Goal: Check status: Check status

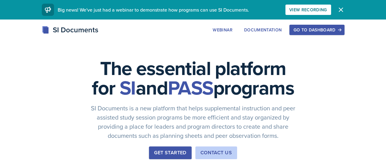
click at [344, 26] on button "Go to Dashboard" at bounding box center [316, 30] width 55 height 10
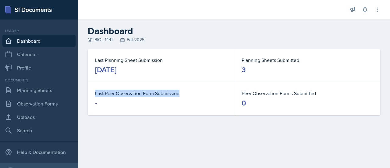
click at [84, 88] on div "Last Planning Sheet Submission [DATE] Planning Sheets Submitted 3 Last Peer Obs…" at bounding box center [234, 89] width 312 height 81
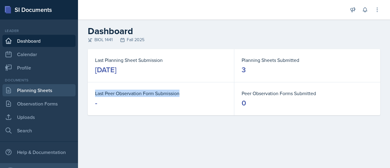
click at [39, 94] on link "Planning Sheets" at bounding box center [38, 90] width 73 height 12
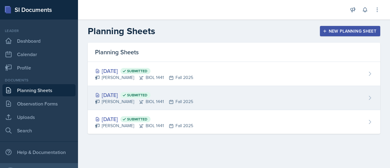
click at [136, 97] on div "[DATE] Submitted" at bounding box center [144, 95] width 98 height 8
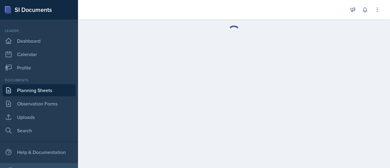
drag, startPoint x: 136, startPoint y: 97, endPoint x: 210, endPoint y: 97, distance: 73.8
click at [210, 97] on main at bounding box center [234, 94] width 312 height 148
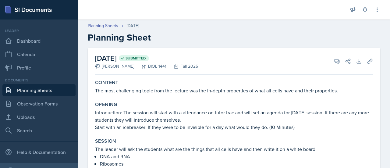
click at [227, 68] on div "[DATE] Submitted [PERSON_NAME] BIOL 1441 Fall 2025 View Comments Comments Send …" at bounding box center [234, 61] width 278 height 27
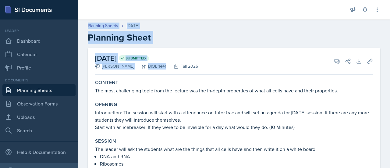
drag, startPoint x: 227, startPoint y: 68, endPoint x: 263, endPoint y: -2, distance: 78.5
click at [263, 0] on html "SI Documents Leader Dashboard Calendar Profile Documents Planning Sheets Observ…" at bounding box center [195, 84] width 390 height 168
click at [262, 34] on h2 "Planning Sheet" at bounding box center [234, 37] width 293 height 11
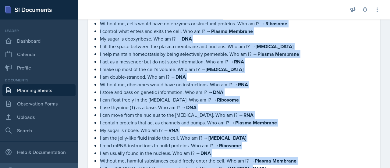
scroll to position [341, 0]
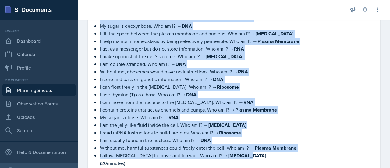
drag, startPoint x: 99, startPoint y: 66, endPoint x: 246, endPoint y: 153, distance: 170.7
copy ul "L ip dolo si a consectetura elitsed. Doe te I? → Utlabo Etdolore M ali enimad (…"
